Goal: Information Seeking & Learning: Learn about a topic

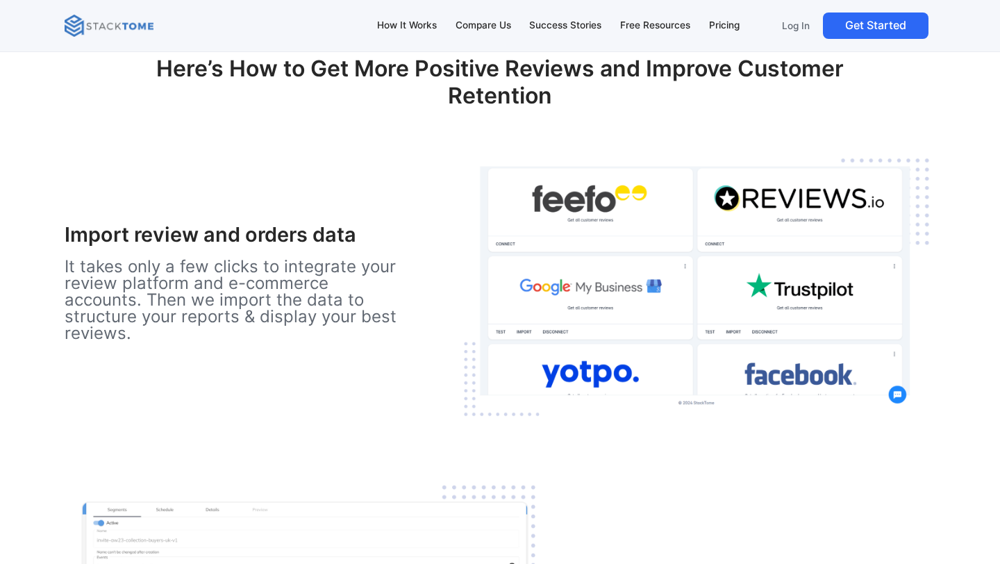
scroll to position [1619, 0]
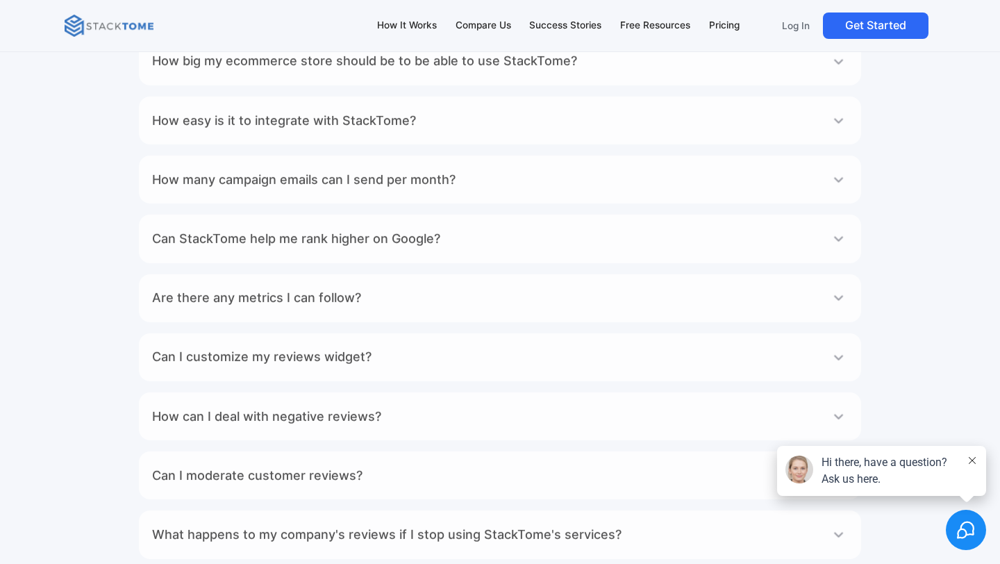
scroll to position [8009, 0]
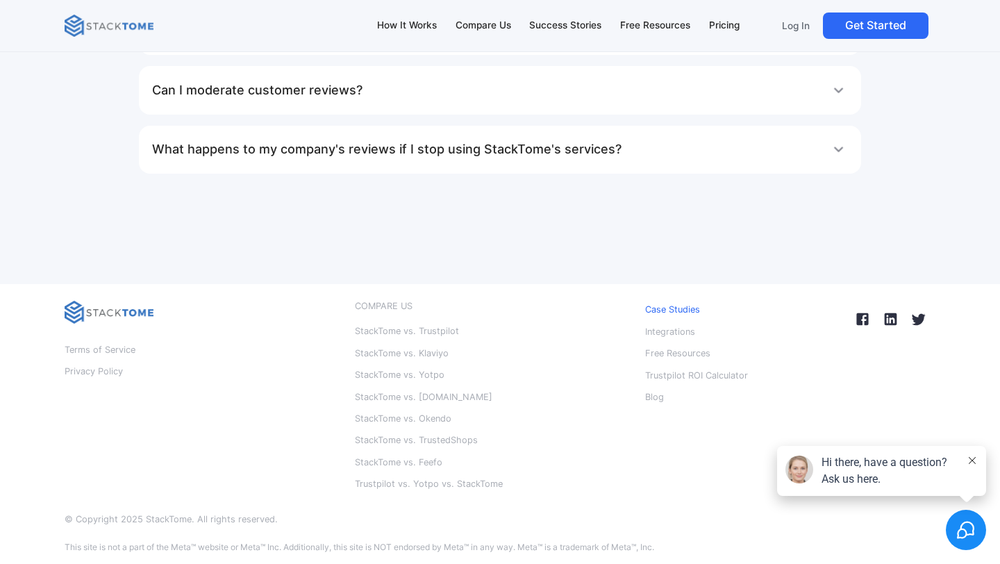
click at [681, 309] on p "Case Studies" at bounding box center [672, 310] width 55 height 18
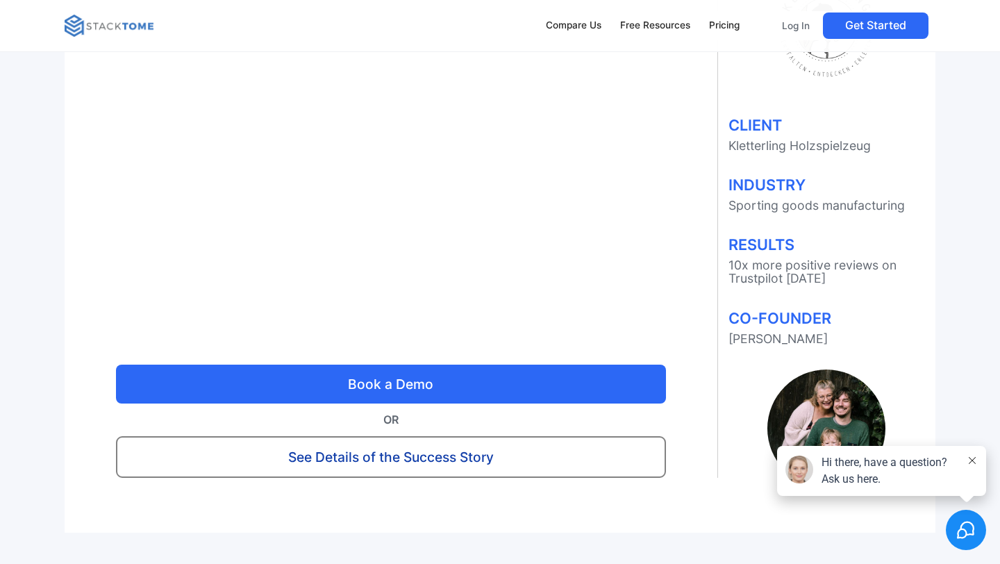
scroll to position [3771, 0]
